Goal: Task Accomplishment & Management: Use online tool/utility

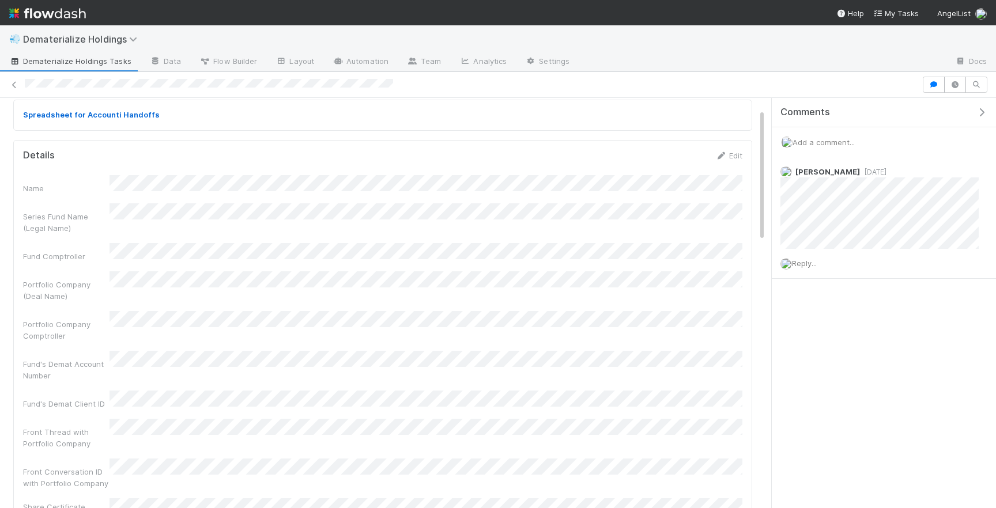
scroll to position [33, 0]
click at [104, 184] on div "Name" at bounding box center [382, 188] width 719 height 19
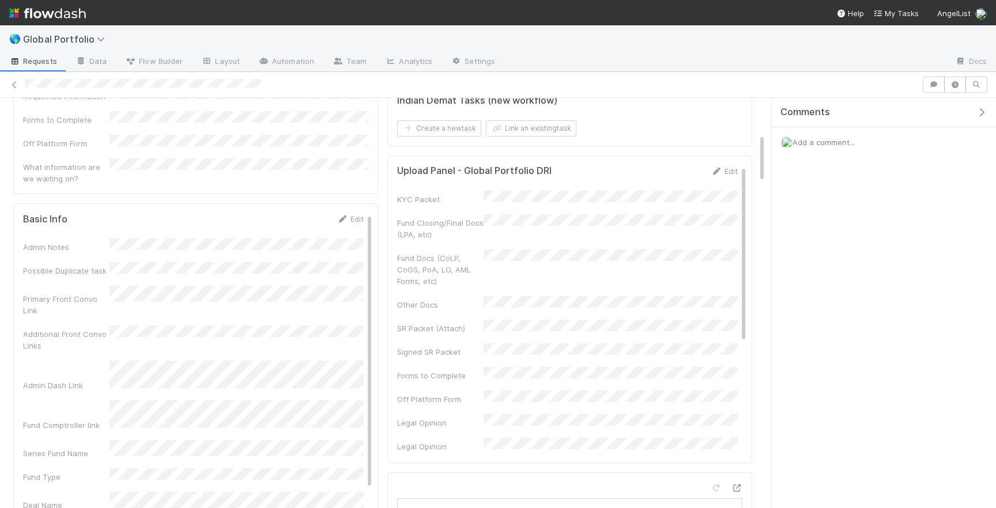
scroll to position [331, 0]
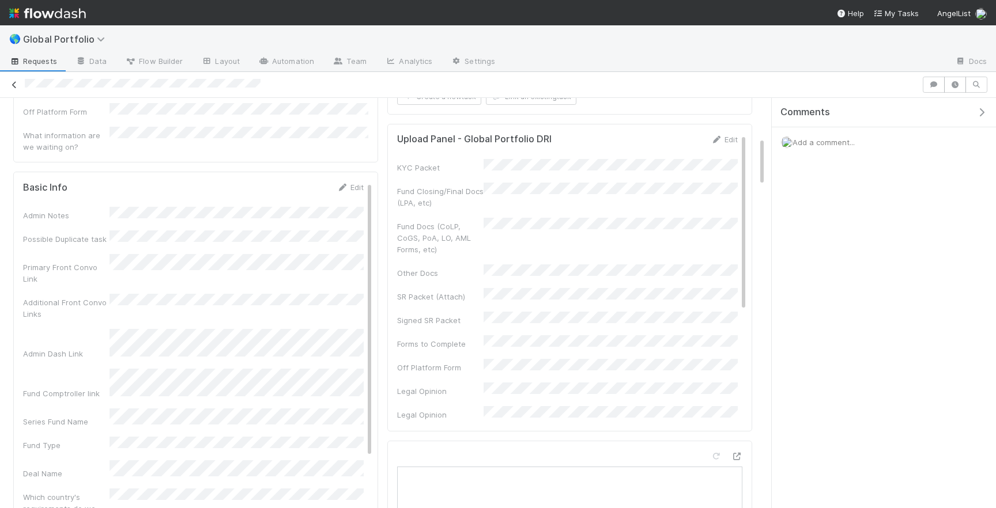
click at [18, 86] on icon at bounding box center [15, 84] width 12 height 7
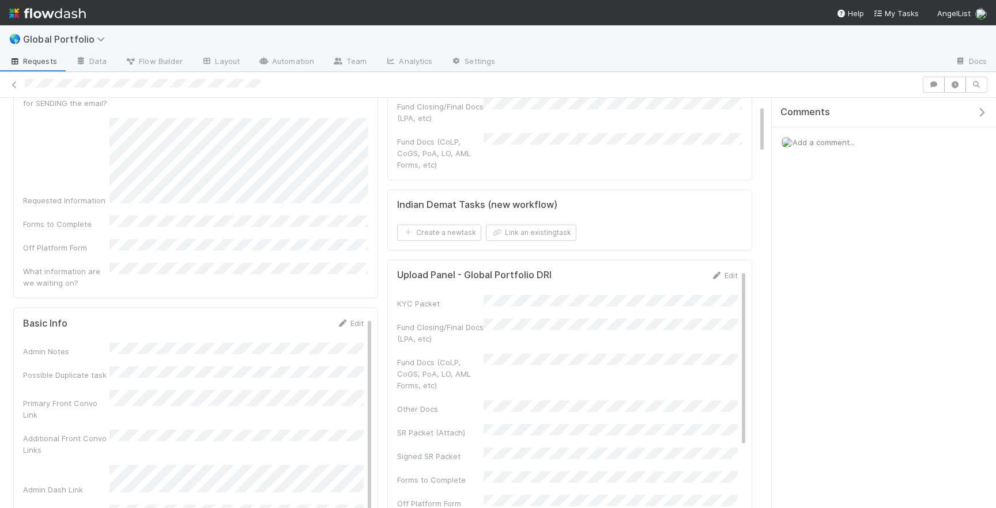
scroll to position [0, 0]
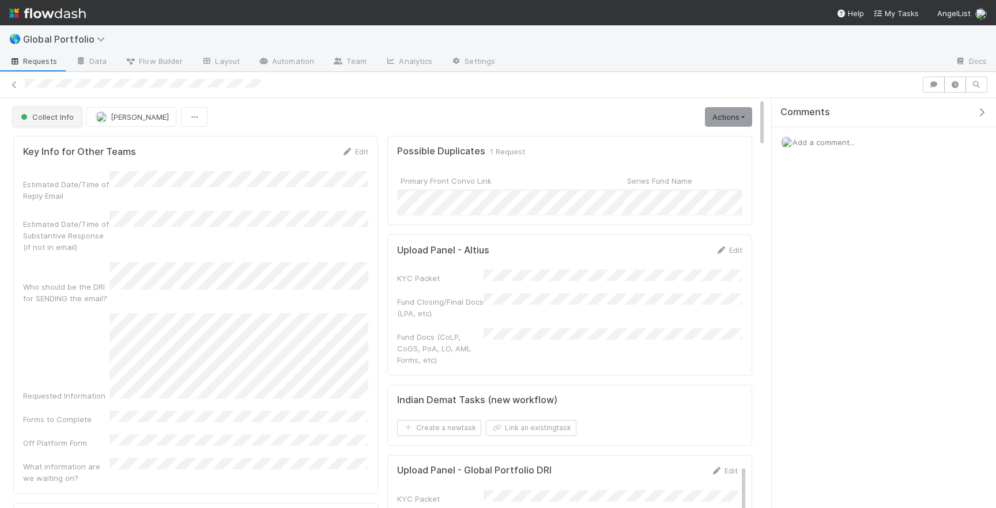
click at [65, 112] on span "Collect Info" at bounding box center [45, 116] width 55 height 9
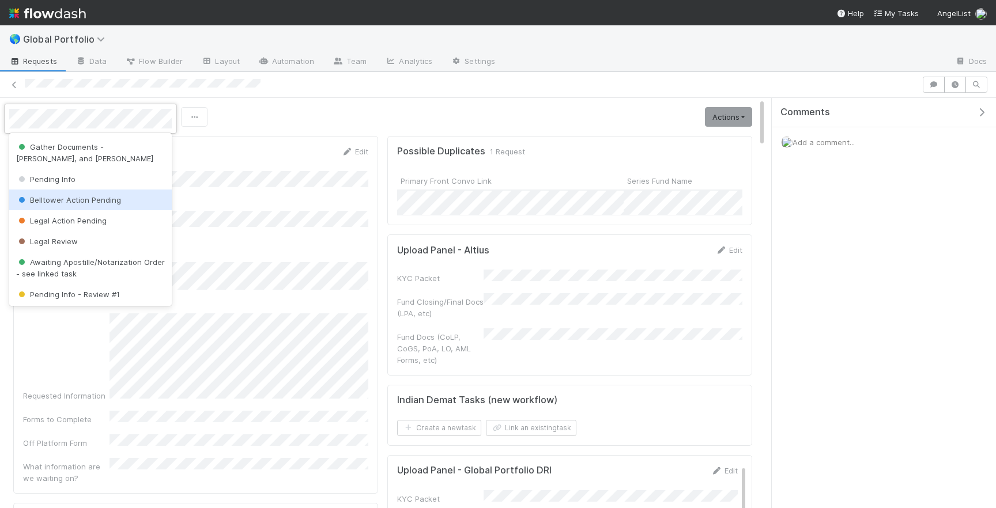
scroll to position [51, 0]
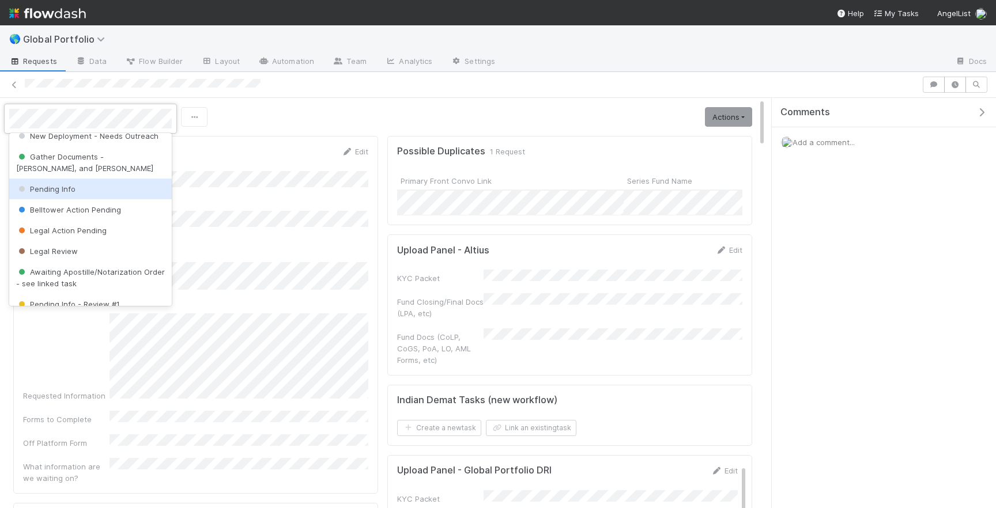
click at [96, 194] on div "Pending Info" at bounding box center [90, 189] width 162 height 21
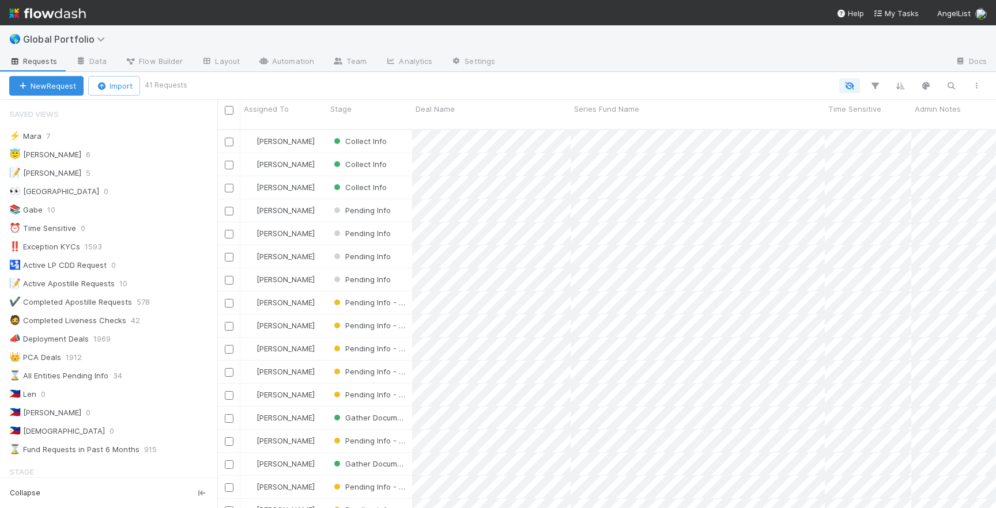
scroll to position [388, 778]
click at [76, 158] on div "😇 Jeremy 6" at bounding box center [113, 154] width 208 height 14
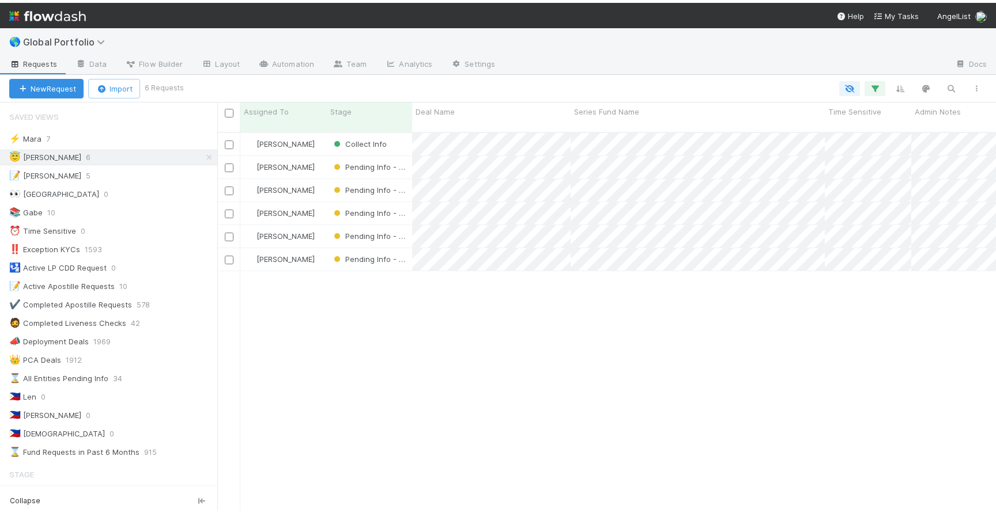
scroll to position [393, 778]
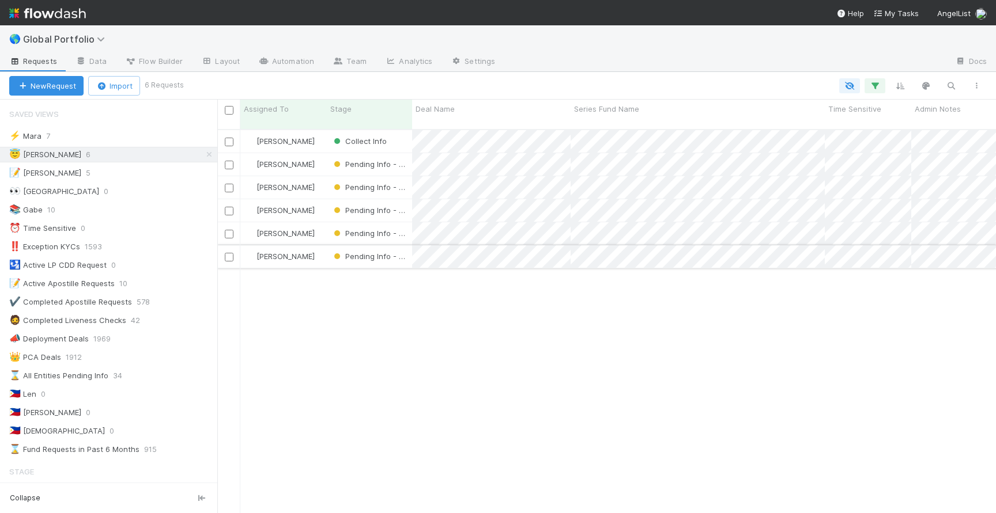
click at [318, 247] on div "[PERSON_NAME]" at bounding box center [283, 256] width 86 height 22
click at [318, 222] on div "[PERSON_NAME]" at bounding box center [283, 233] width 86 height 22
click at [319, 199] on div "[PERSON_NAME]" at bounding box center [283, 210] width 86 height 22
click at [319, 176] on div "[PERSON_NAME]" at bounding box center [283, 187] width 86 height 22
click at [319, 153] on div "[PERSON_NAME]" at bounding box center [283, 164] width 86 height 22
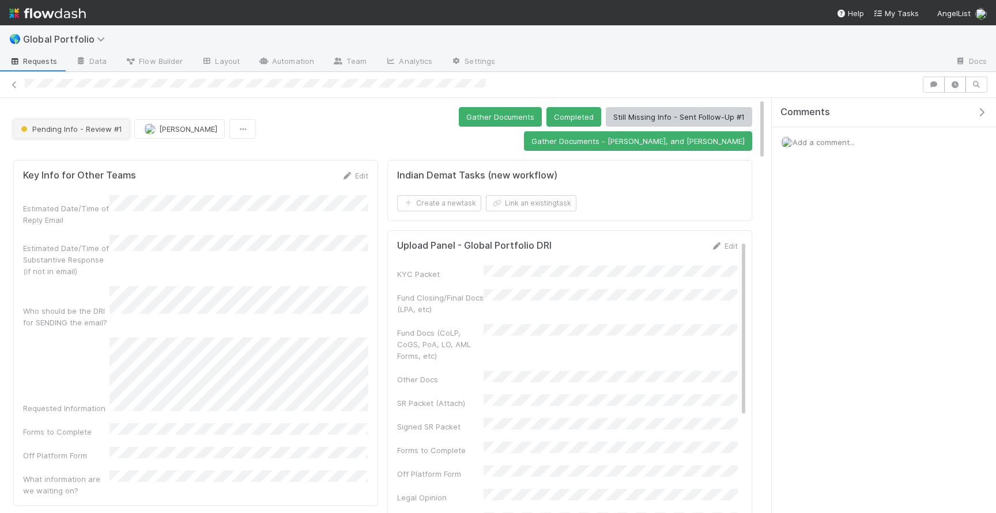
click at [65, 119] on button "Pending Info - Review #1" at bounding box center [71, 129] width 116 height 20
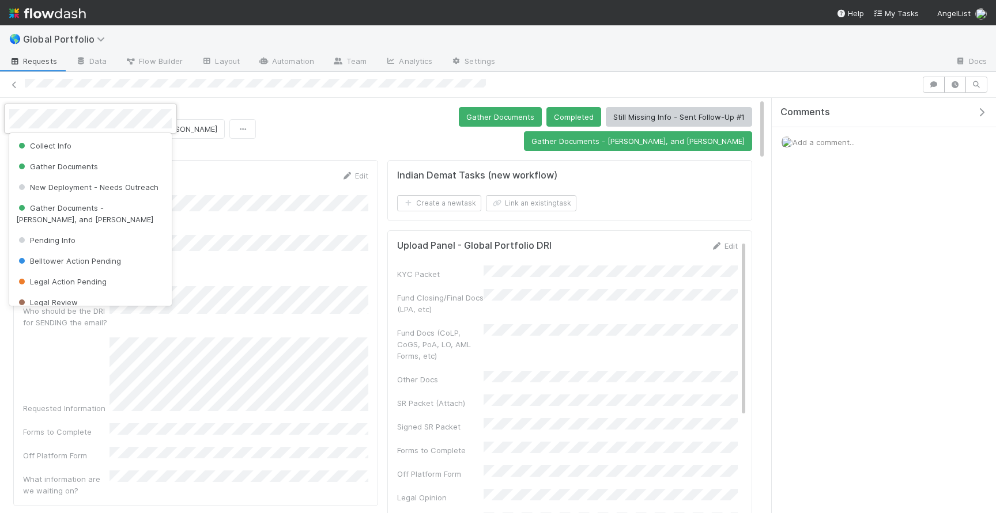
scroll to position [67, 0]
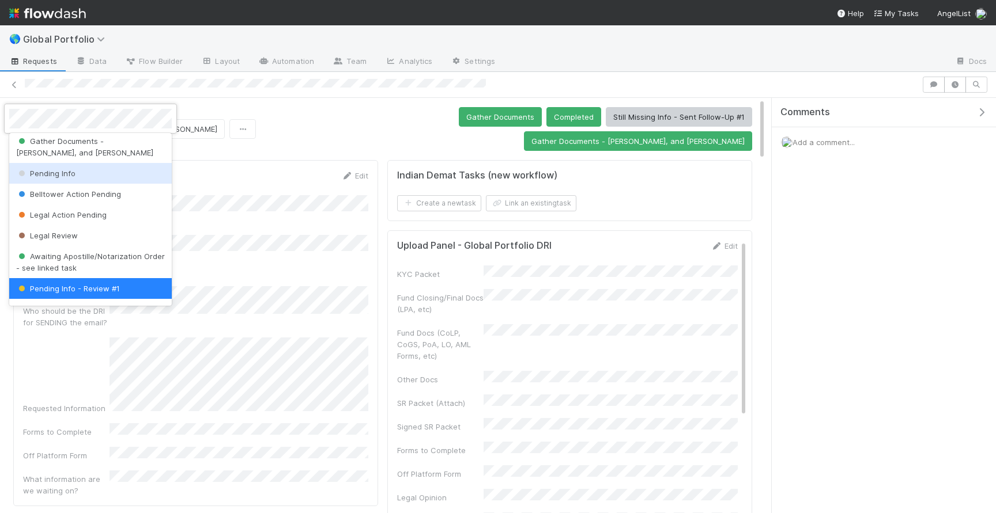
click at [53, 173] on span "Pending Info" at bounding box center [45, 173] width 59 height 9
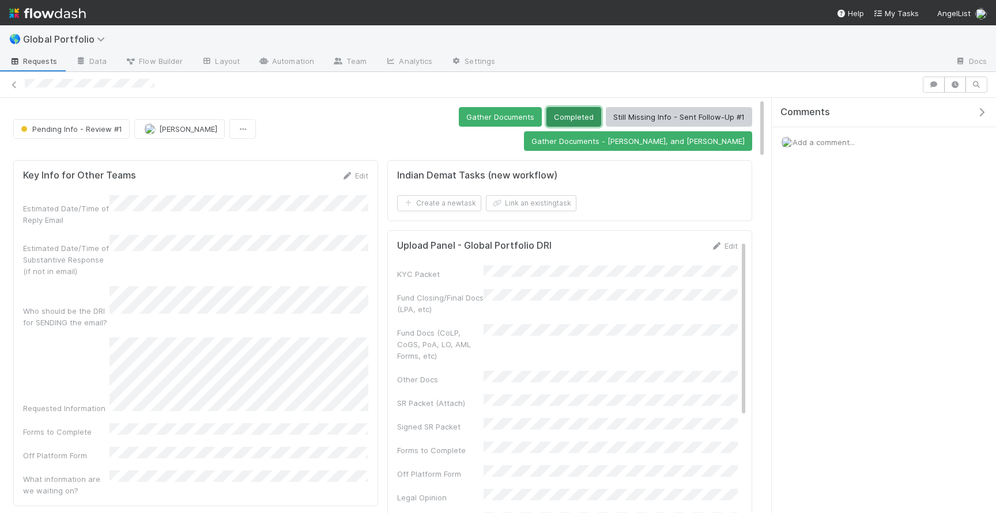
click at [546, 116] on button "Completed" at bounding box center [573, 117] width 55 height 20
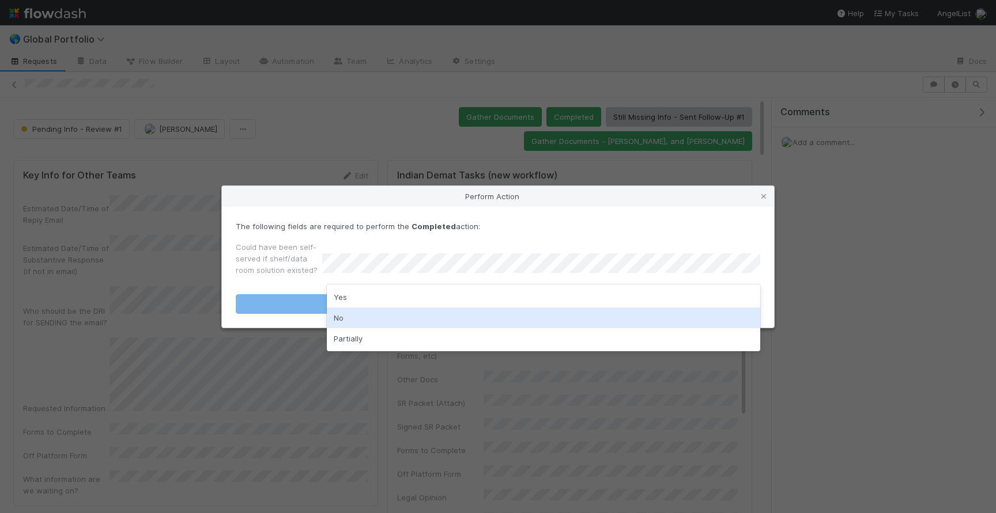
click at [365, 324] on div "No" at bounding box center [543, 318] width 433 height 21
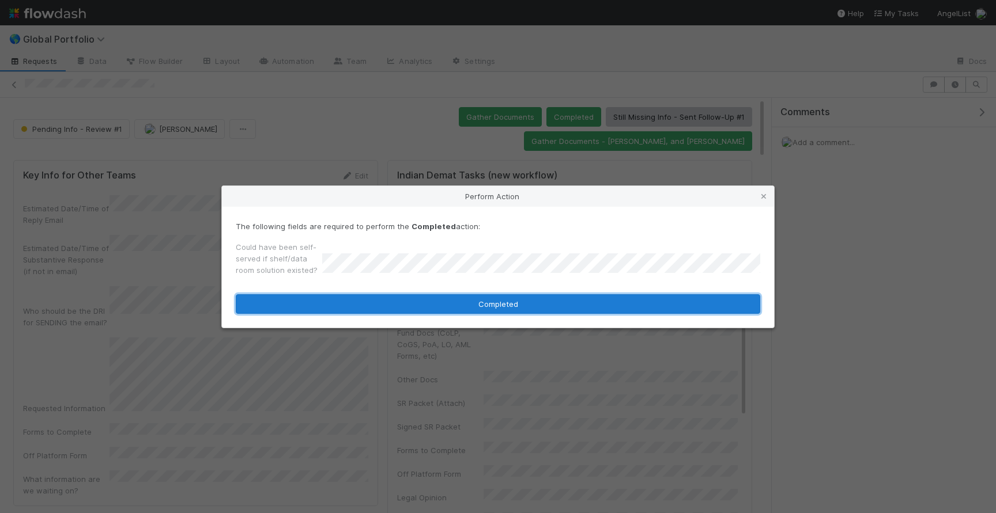
click at [403, 309] on button "Completed" at bounding box center [498, 304] width 524 height 20
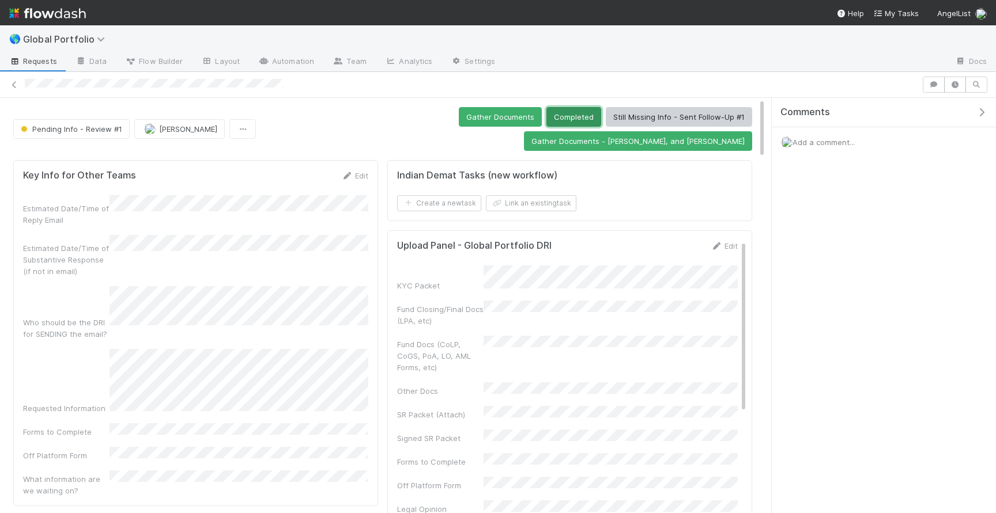
click at [546, 116] on button "Completed" at bounding box center [573, 117] width 55 height 20
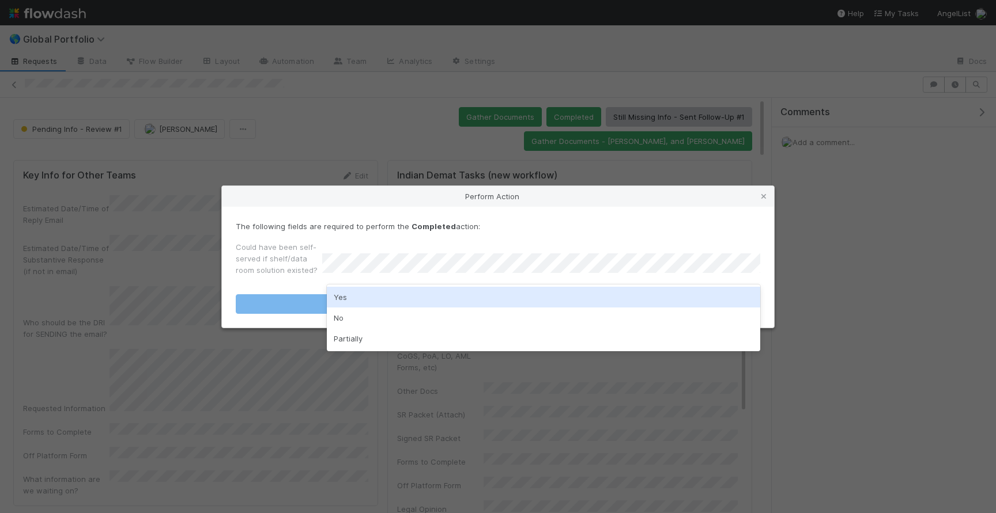
click at [368, 304] on div "Yes" at bounding box center [543, 297] width 433 height 21
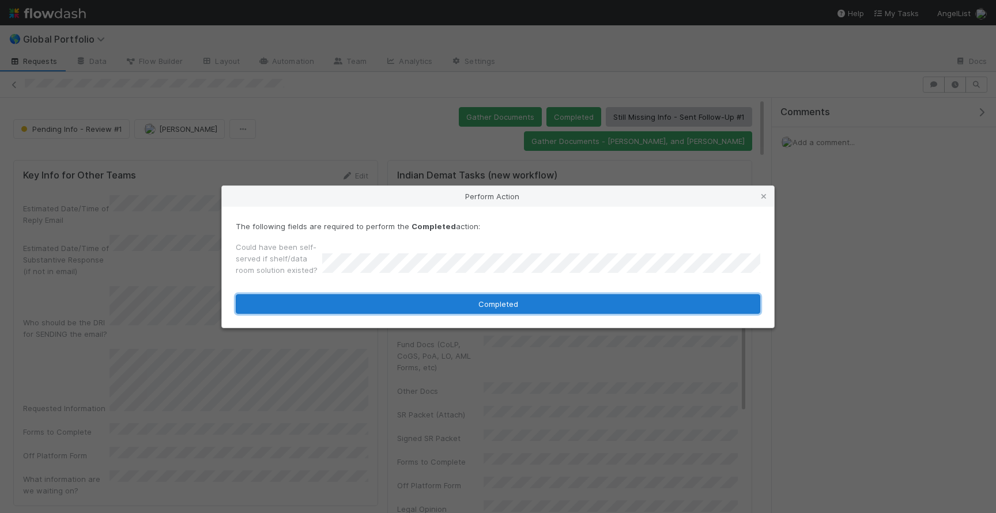
click at [368, 304] on button "Completed" at bounding box center [498, 304] width 524 height 20
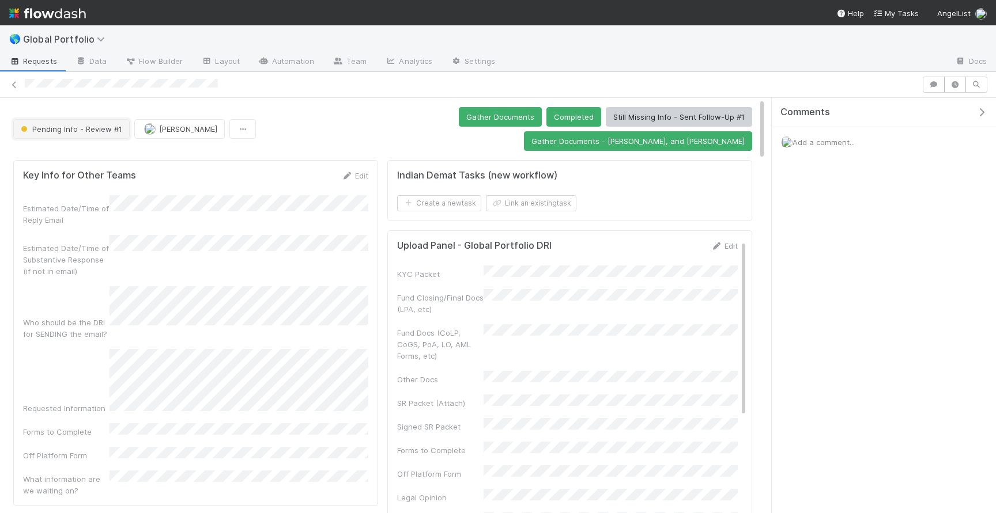
click at [71, 123] on button "Pending Info - Review #1" at bounding box center [71, 129] width 116 height 20
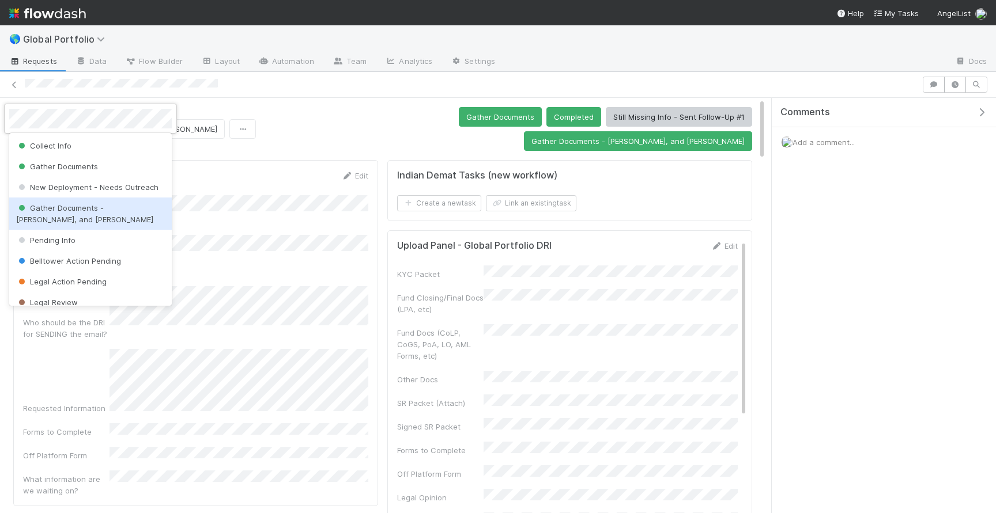
scroll to position [67, 0]
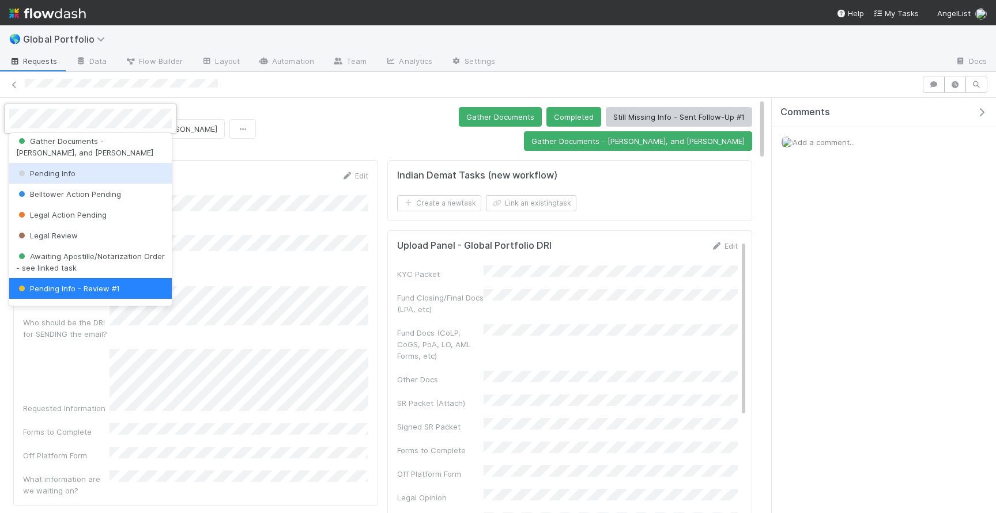
click at [75, 175] on div "Pending Info" at bounding box center [90, 173] width 162 height 21
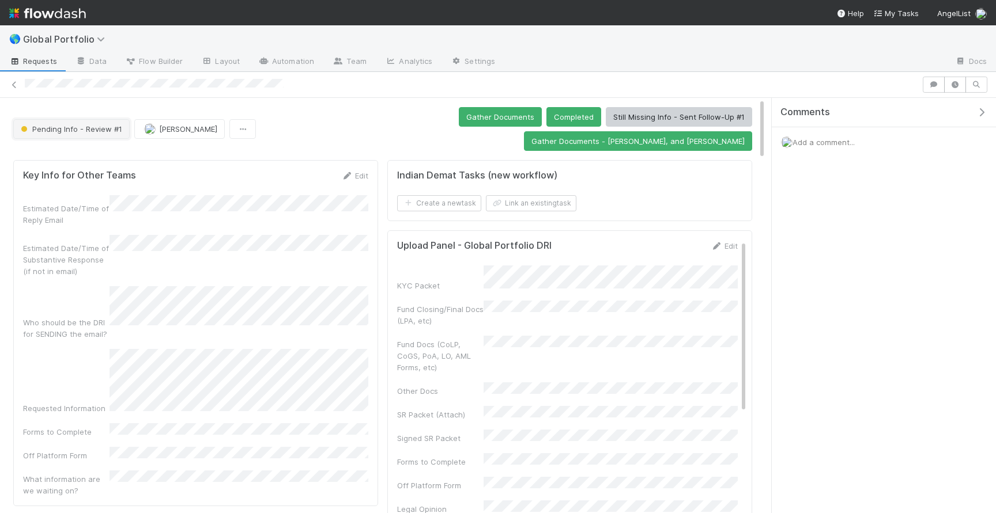
click at [63, 124] on button "Pending Info - Review #1" at bounding box center [71, 129] width 116 height 20
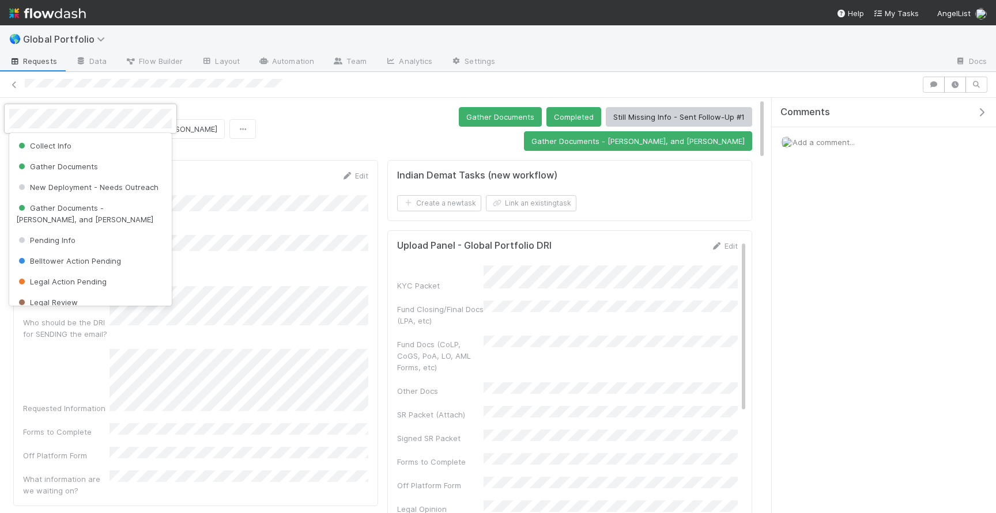
scroll to position [67, 0]
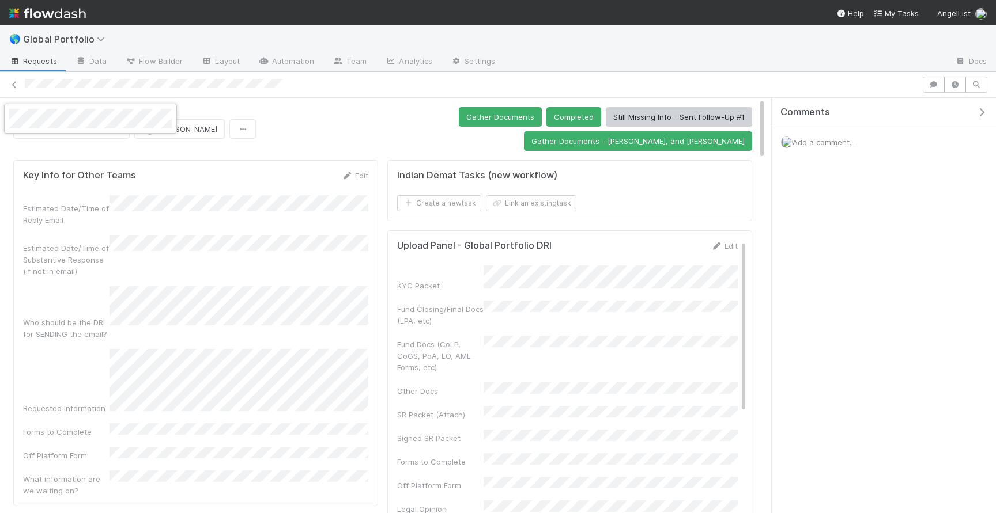
click at [385, 115] on div at bounding box center [498, 256] width 996 height 513
click at [546, 115] on button "Completed" at bounding box center [573, 117] width 55 height 20
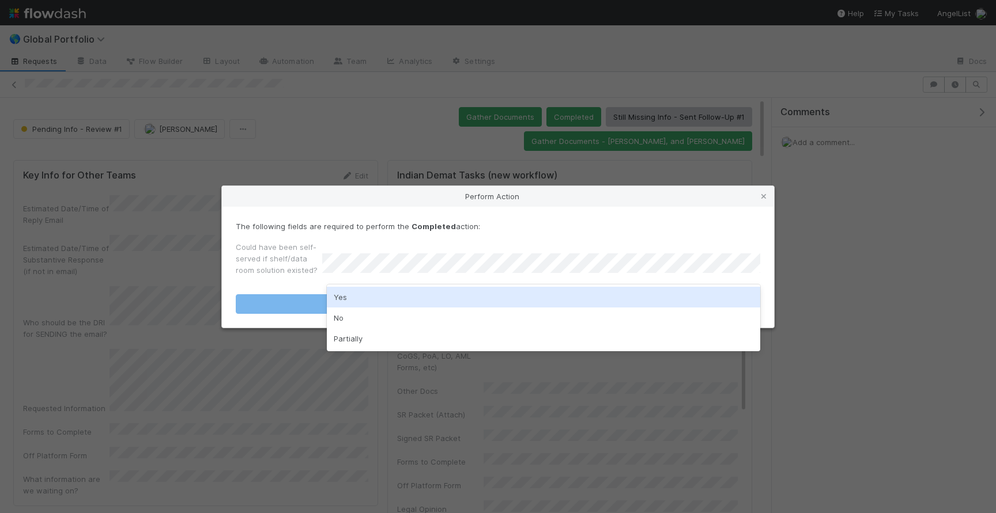
click at [361, 296] on div "Yes" at bounding box center [543, 297] width 433 height 21
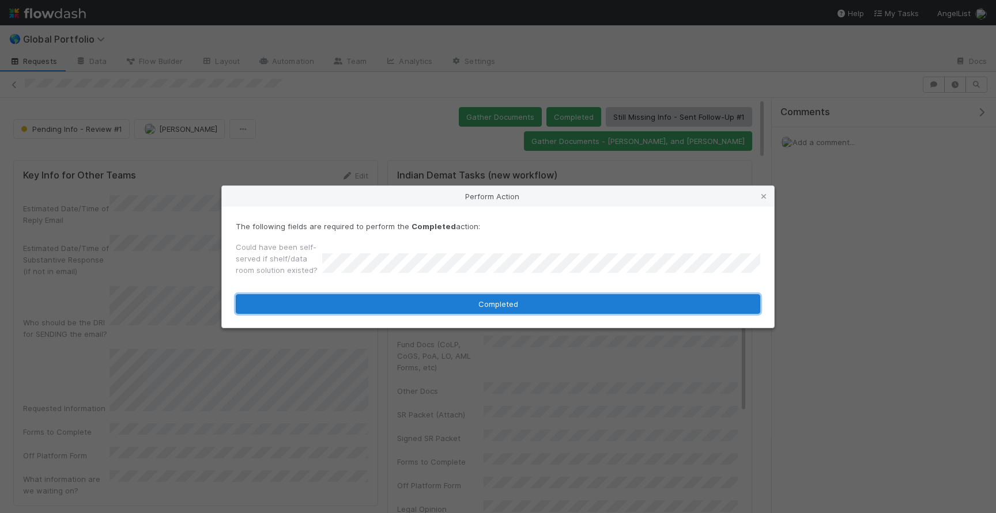
click at [361, 302] on button "Completed" at bounding box center [498, 304] width 524 height 20
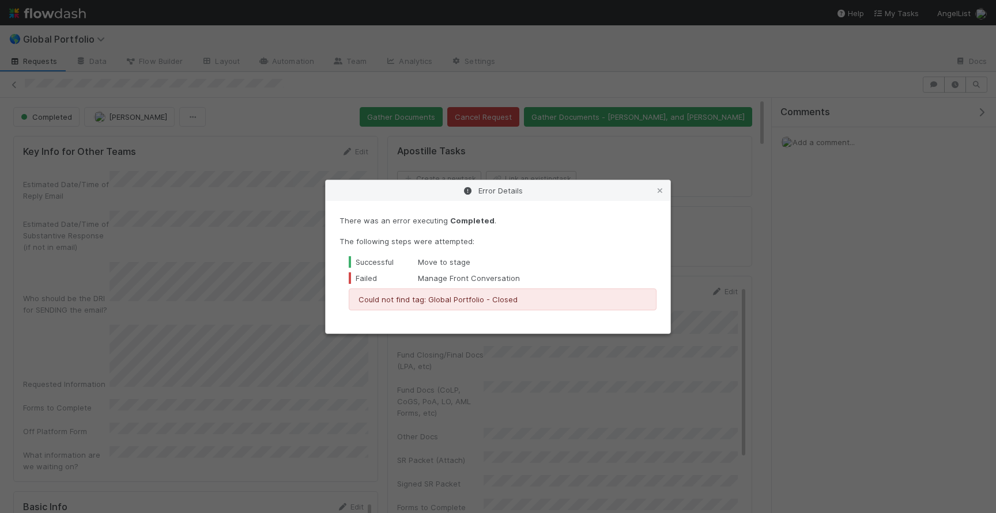
click at [202, 150] on div "Error Details There was an error executing Completed . The following steps were…" at bounding box center [498, 256] width 996 height 513
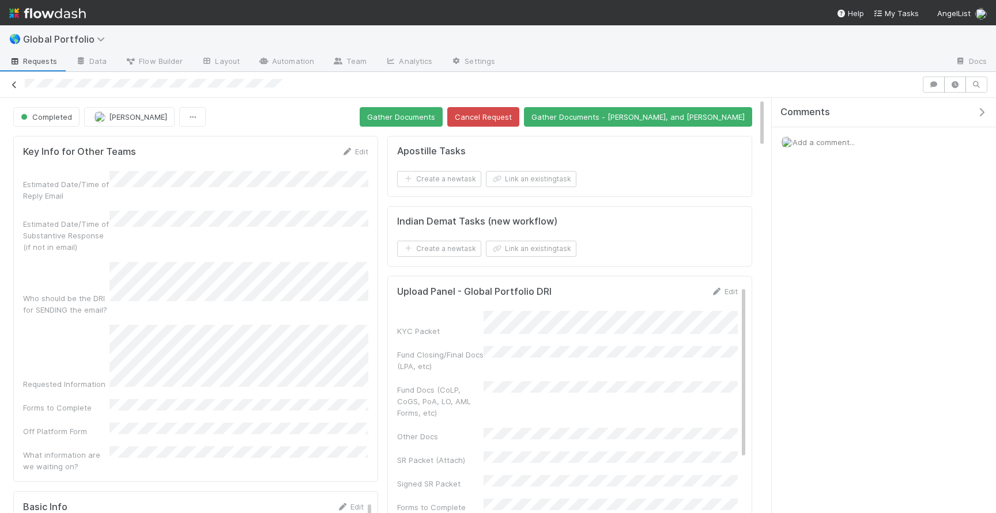
click at [14, 88] on icon at bounding box center [15, 84] width 12 height 7
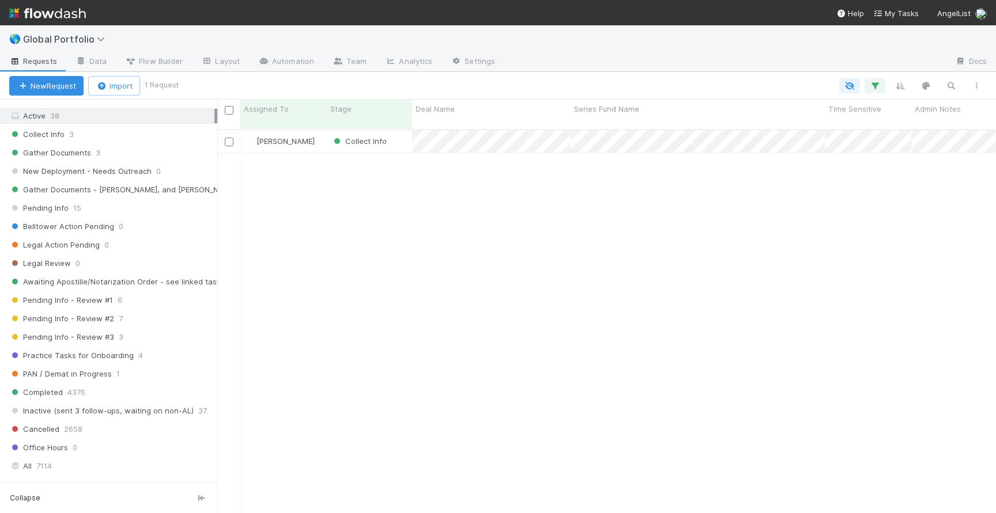
scroll to position [383, 0]
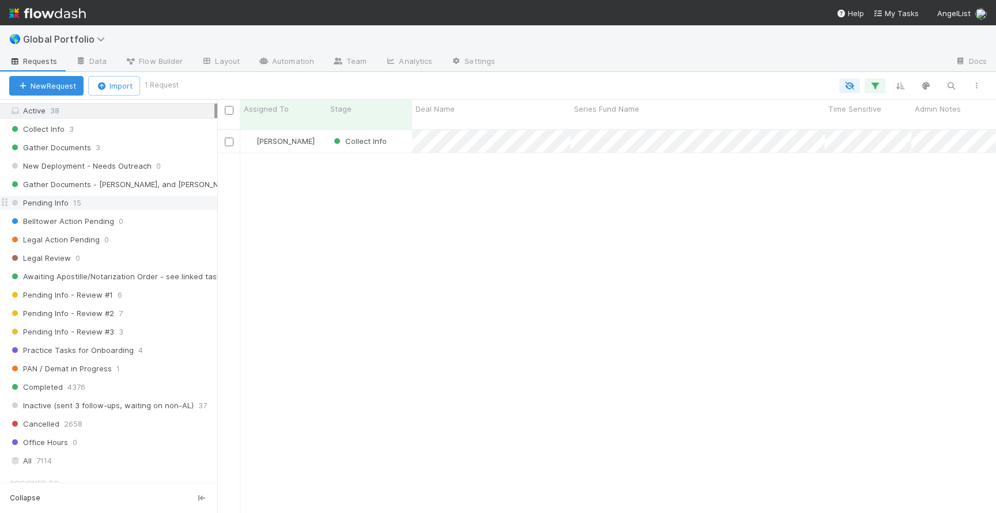
click at [137, 202] on div "Pending Info 15" at bounding box center [113, 203] width 208 height 14
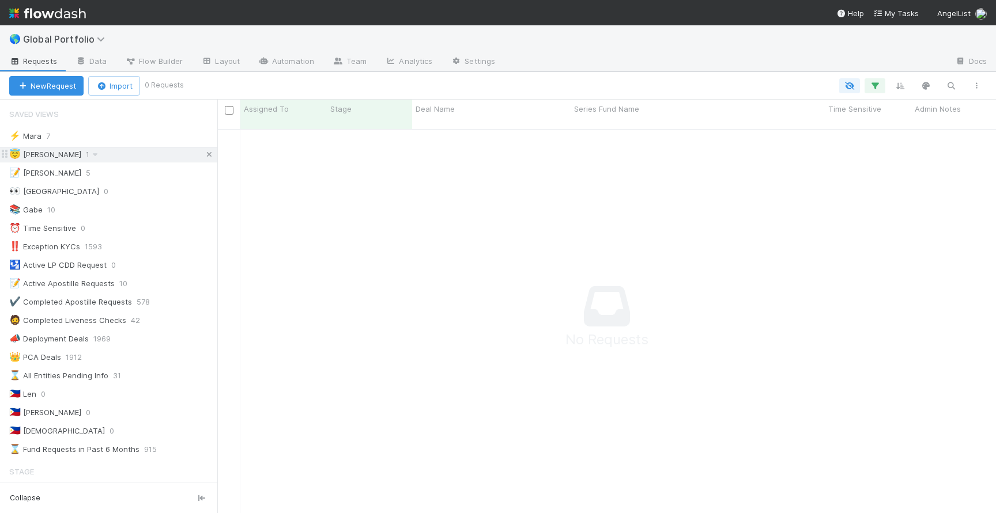
click at [207, 153] on icon at bounding box center [209, 154] width 12 height 7
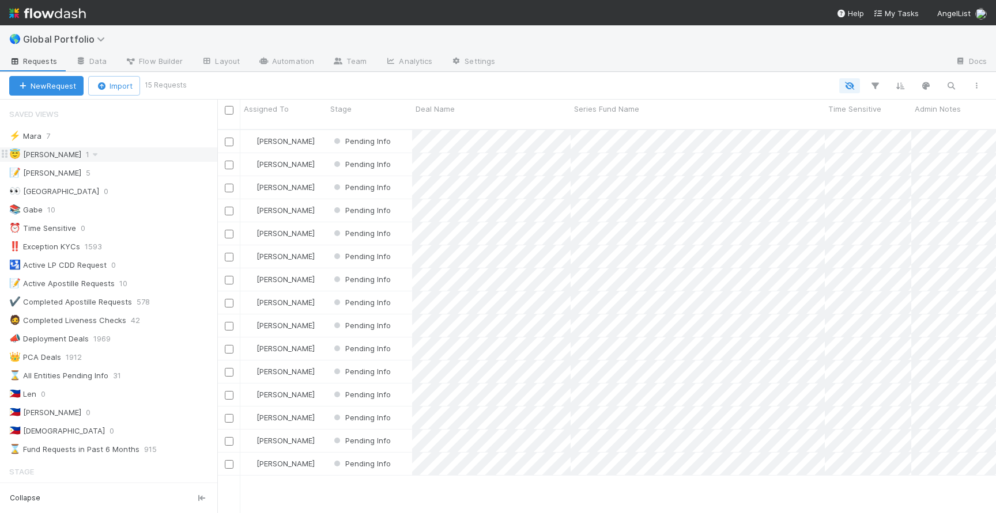
scroll to position [393, 778]
click at [401, 362] on div "Pending Info" at bounding box center [369, 372] width 85 height 22
click at [394, 453] on div "Pending Info" at bounding box center [369, 464] width 85 height 22
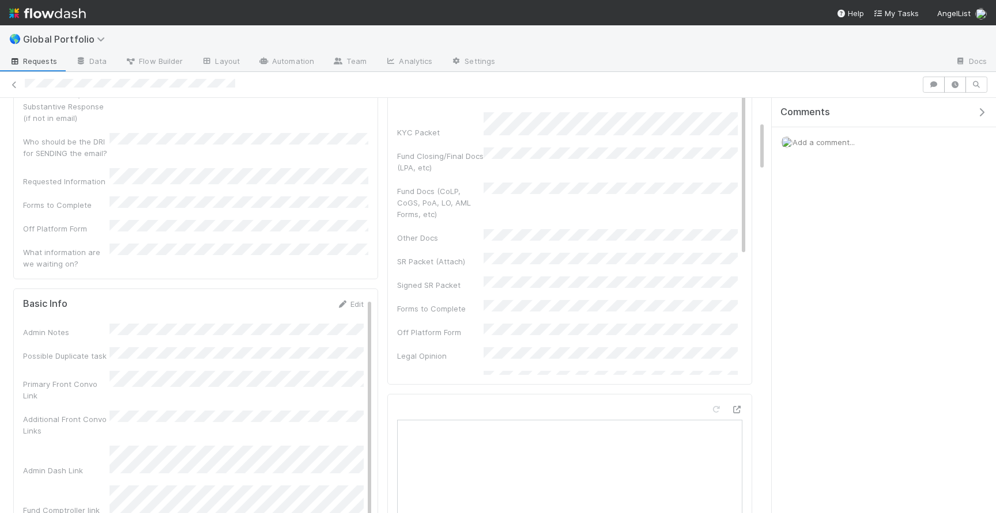
scroll to position [206, 0]
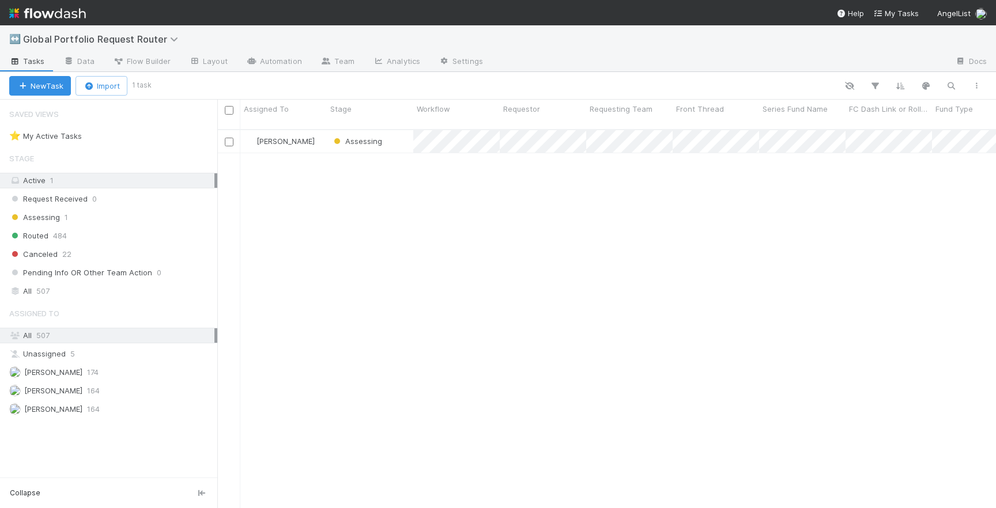
scroll to position [388, 778]
click at [318, 133] on div "[PERSON_NAME]" at bounding box center [283, 141] width 86 height 22
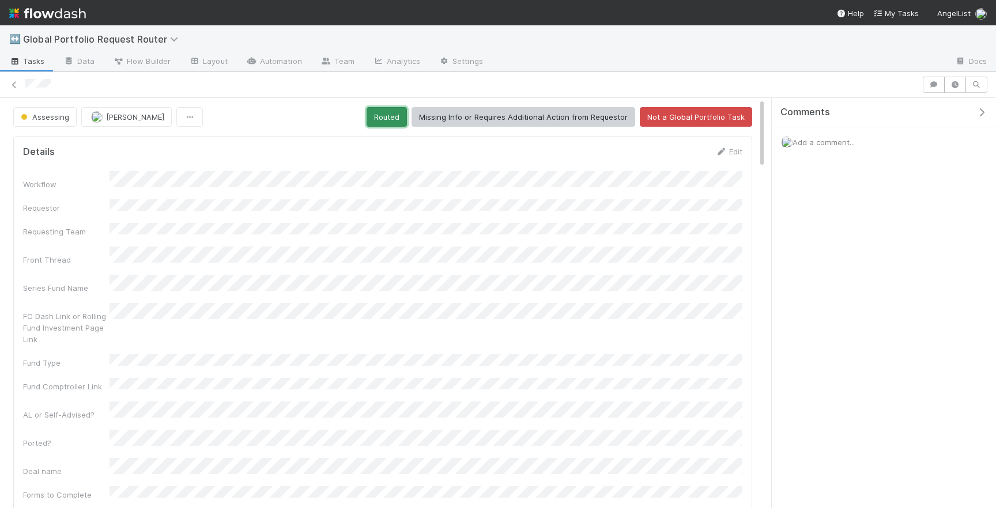
click at [391, 111] on button "Routed" at bounding box center [386, 117] width 40 height 20
